Goal: Transaction & Acquisition: Purchase product/service

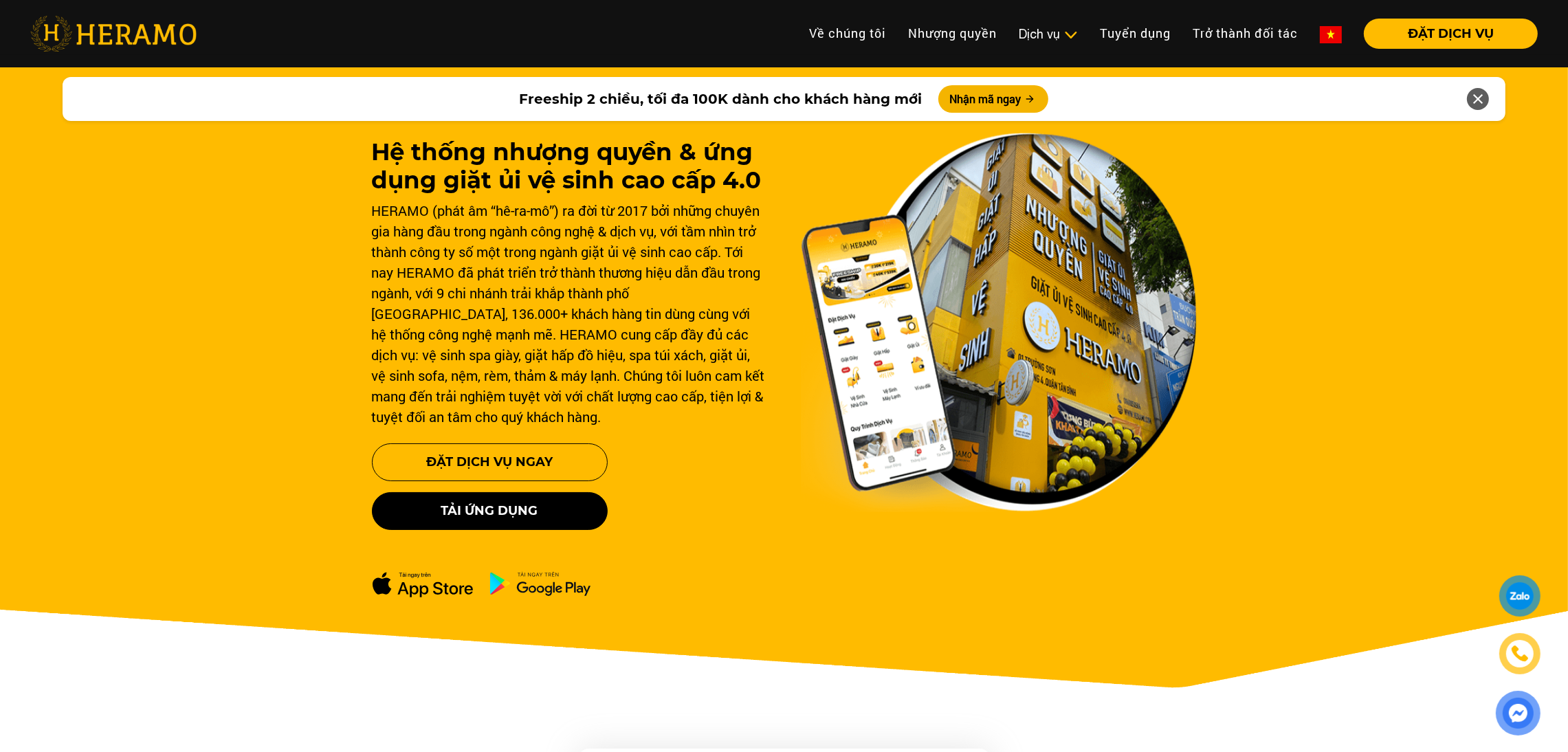
click at [0, 0] on link "Vệ sinh, spa túi xách" at bounding box center [0, 0] width 0 height 0
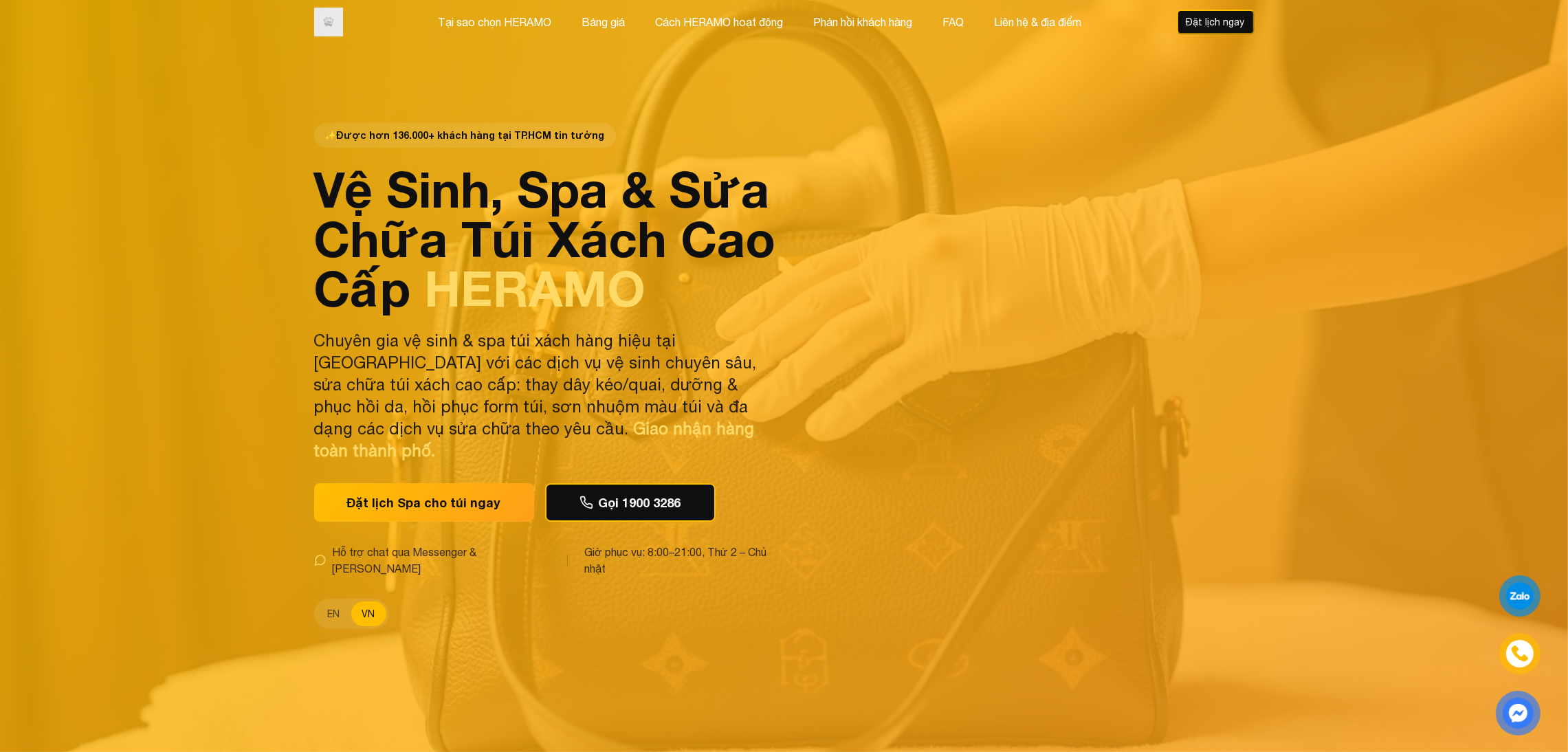
click at [527, 84] on div "✨ Được hơn 136.000+ khách hàng tại TP.HCM tin tưởng Vệ Sinh, Spa & Sửa Chữa Túi…" at bounding box center [784, 376] width 962 height 752
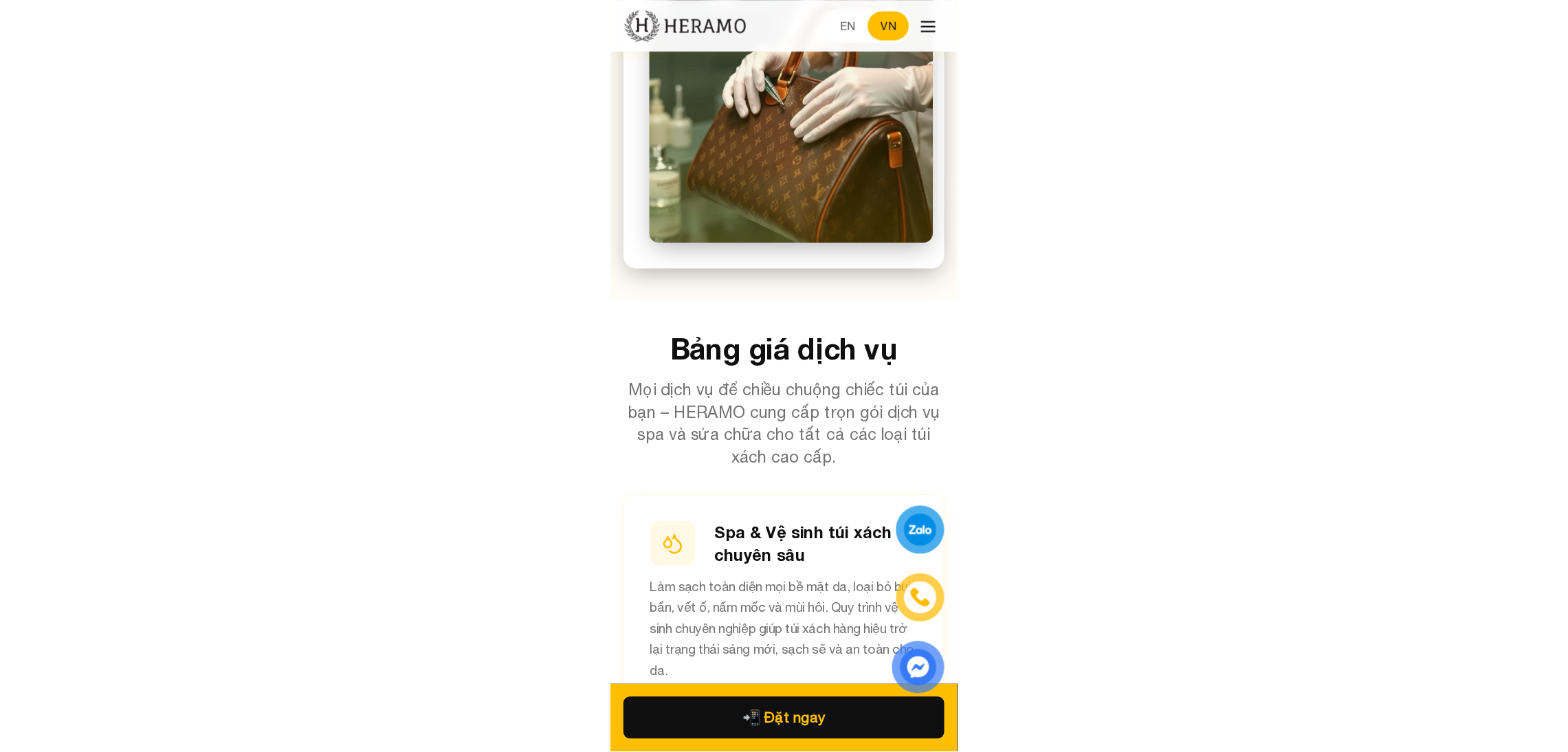
scroll to position [1883, 0]
